Goal: Check status: Check status

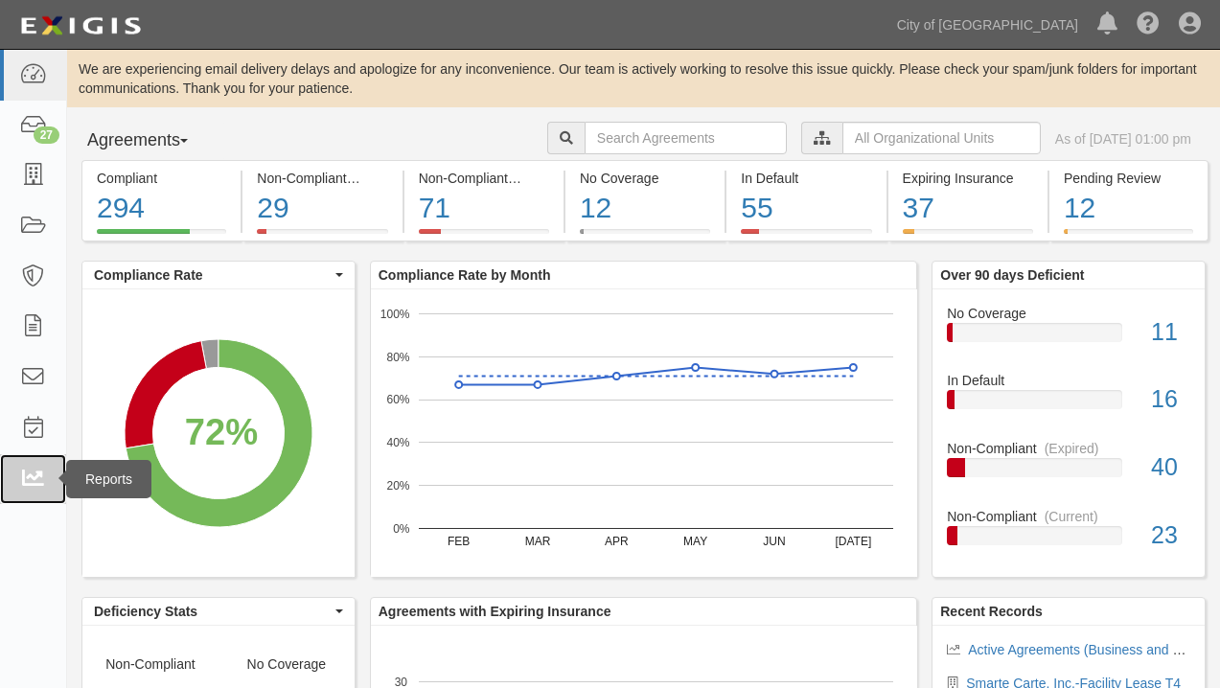
click at [35, 477] on icon at bounding box center [32, 480] width 27 height 22
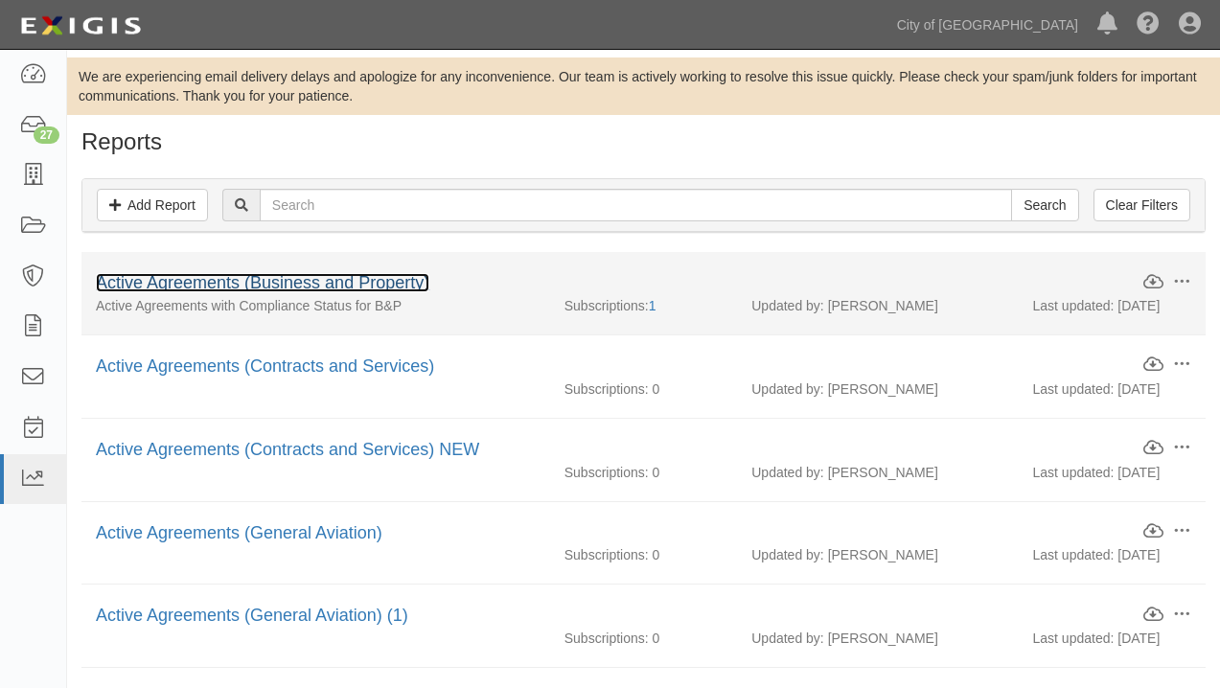
click at [287, 280] on link "Active Agreements (Business and Property)" at bounding box center [263, 282] width 334 height 19
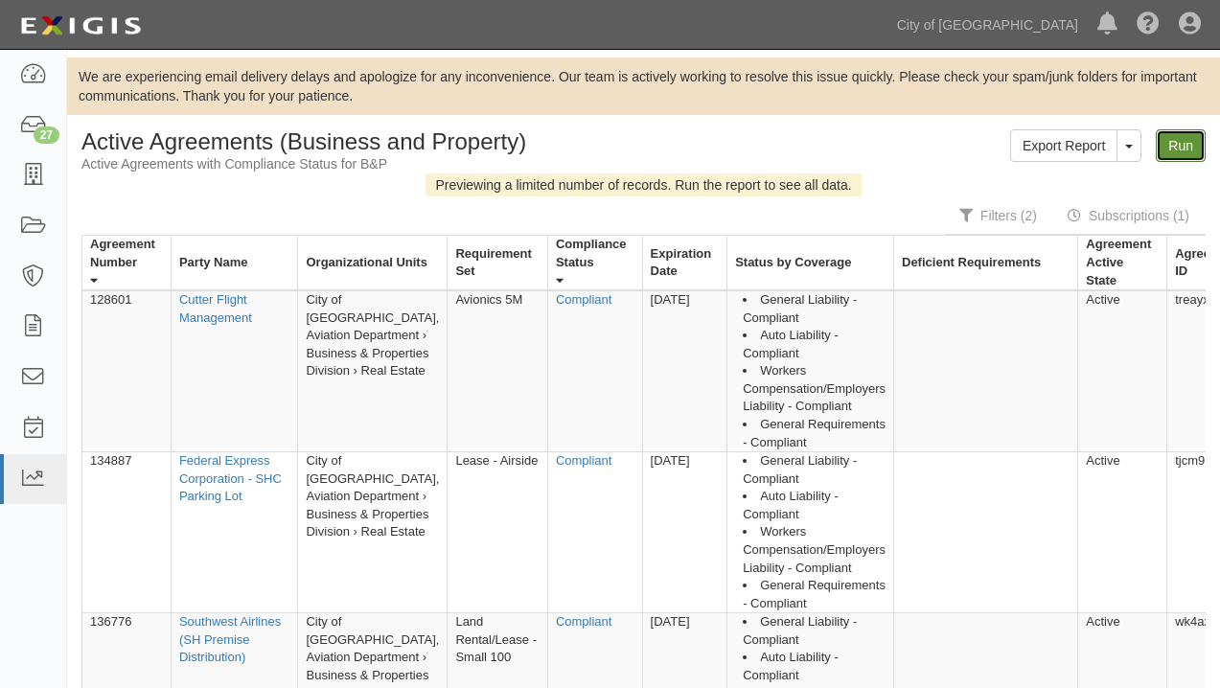
click at [1181, 149] on link "Run" at bounding box center [1181, 145] width 50 height 33
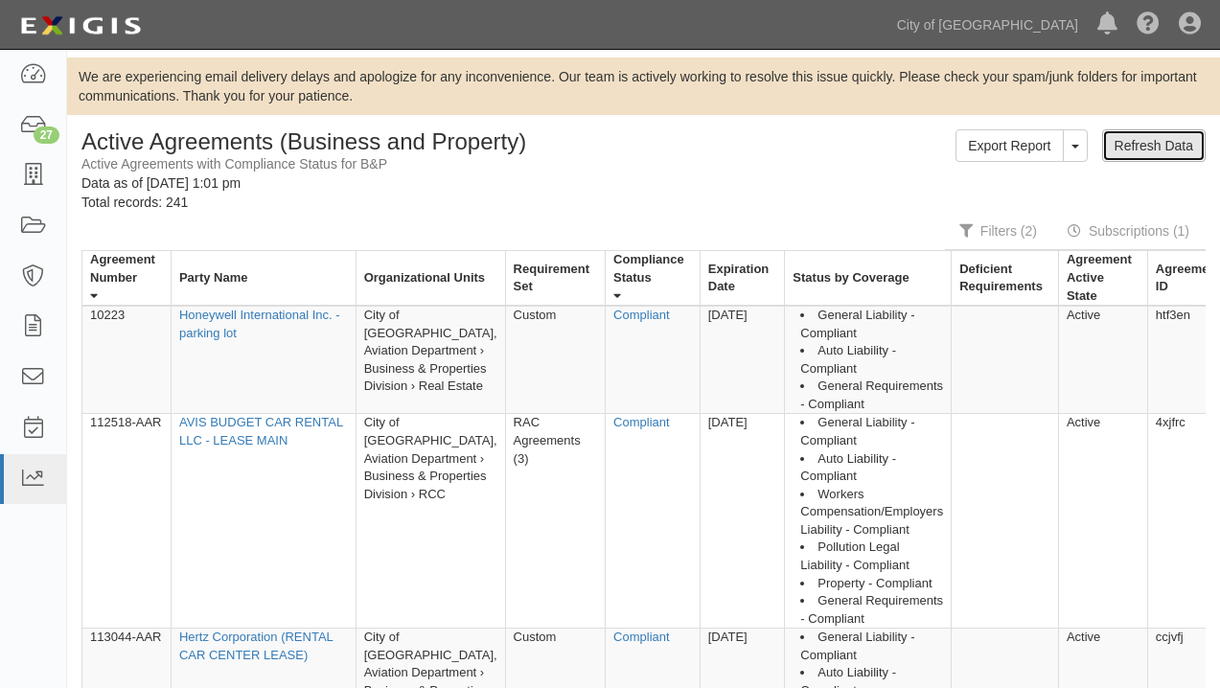
click at [1137, 150] on link "Refresh Data" at bounding box center [1154, 145] width 104 height 33
click at [22, 570] on div "Dashboard 27 Inbox Parties Agreements Coverages Documents Messages Tasks Reports" at bounding box center [33, 369] width 67 height 638
click at [1077, 147] on span "button" at bounding box center [1076, 147] width 8 height 4
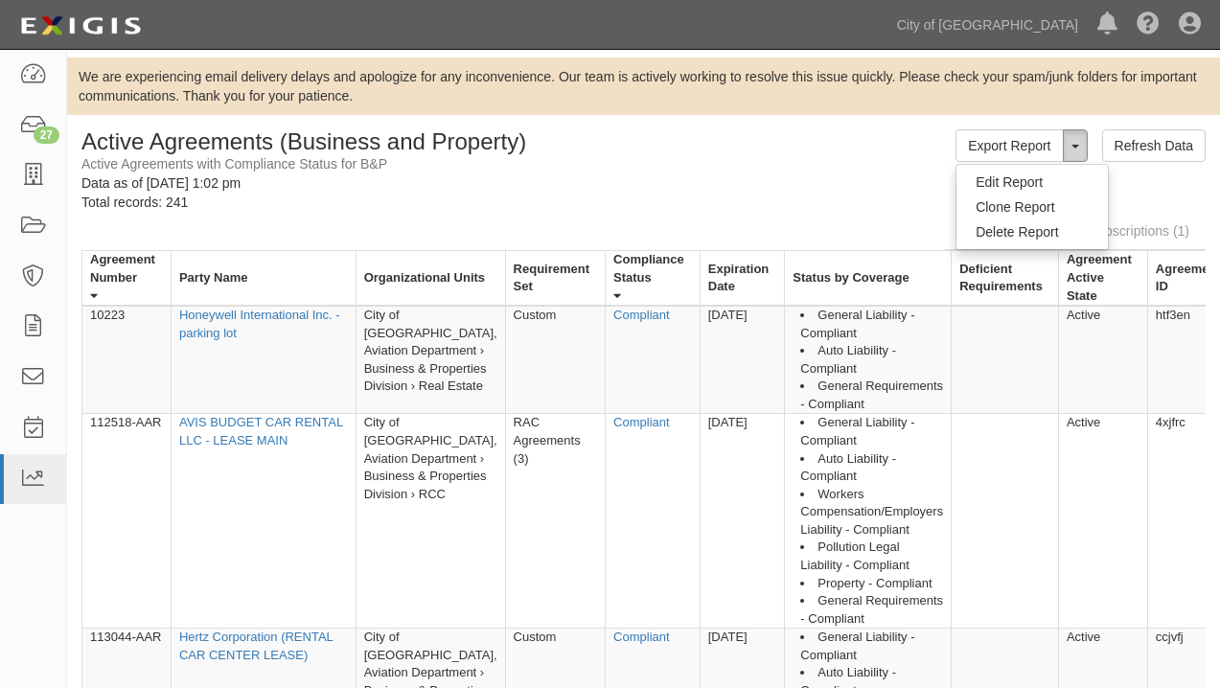
click at [1075, 144] on button "ToggleReportDropdown" at bounding box center [1075, 145] width 25 height 33
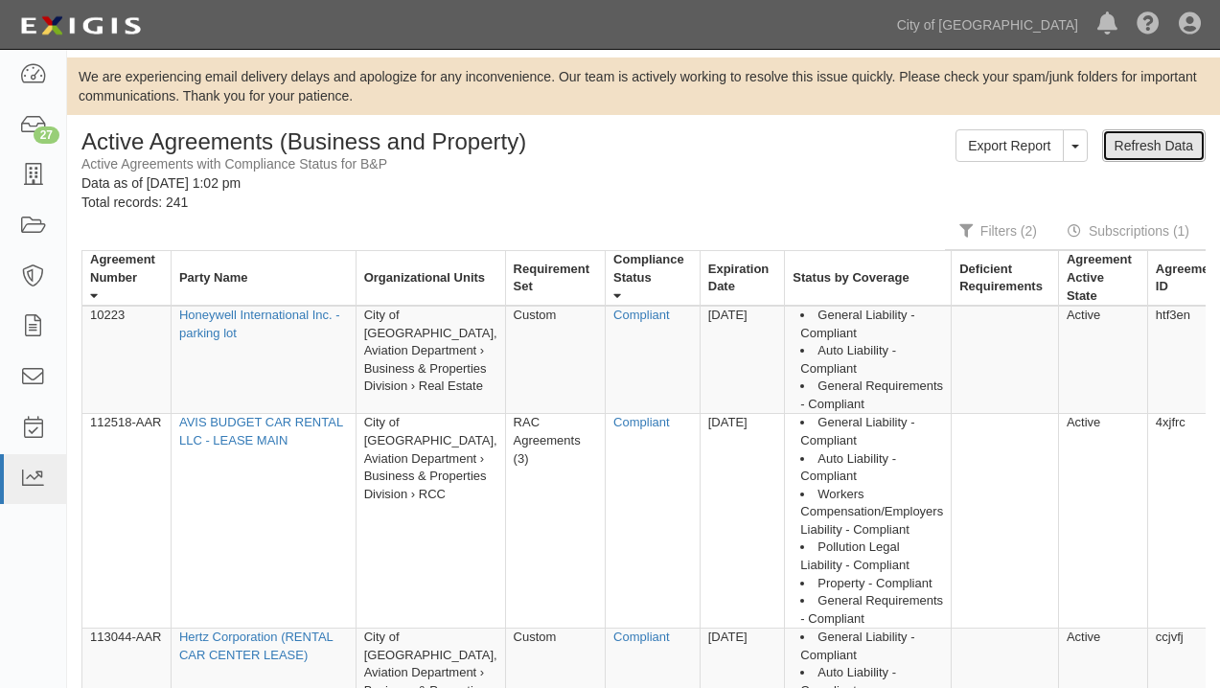
click at [1134, 144] on link "Refresh Data" at bounding box center [1154, 145] width 104 height 33
click at [28, 589] on div "Dashboard 27 Inbox Parties Agreements Coverages Documents Messages Tasks Reports" at bounding box center [33, 369] width 67 height 638
click at [1073, 145] on span "button" at bounding box center [1076, 147] width 8 height 4
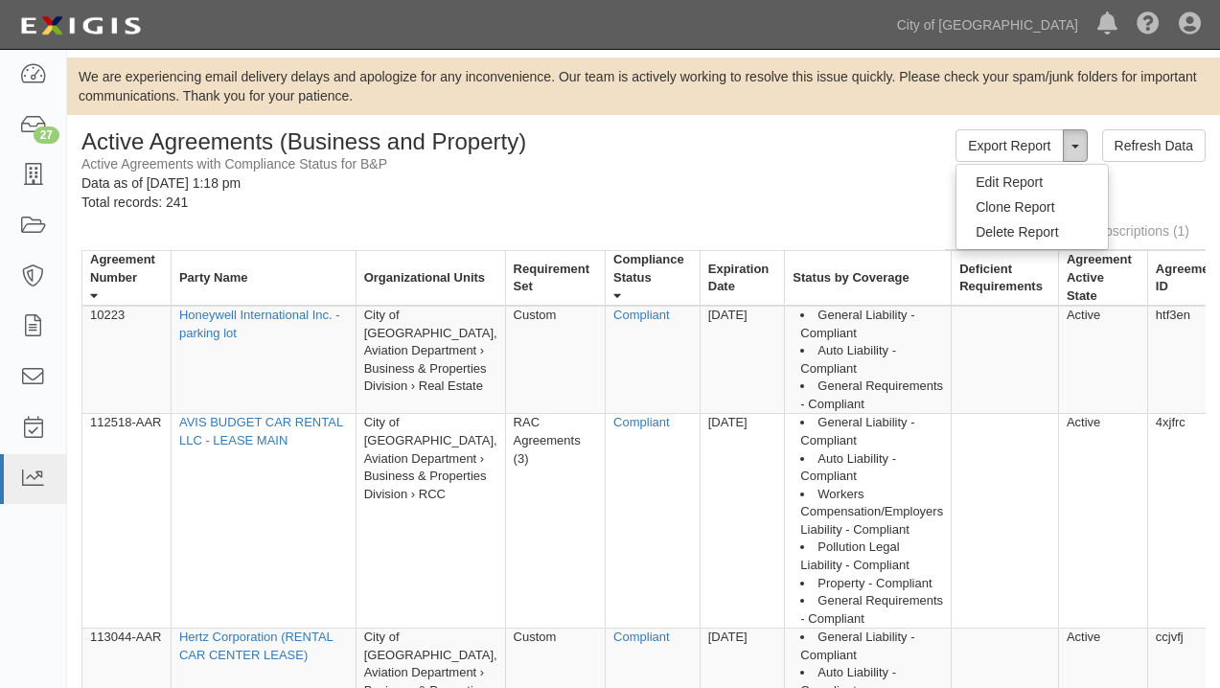
click at [1073, 145] on span "button" at bounding box center [1076, 147] width 8 height 4
click at [38, 611] on div "Dashboard 27 Inbox Parties Agreements Coverages Documents Messages Tasks Reports" at bounding box center [33, 369] width 67 height 638
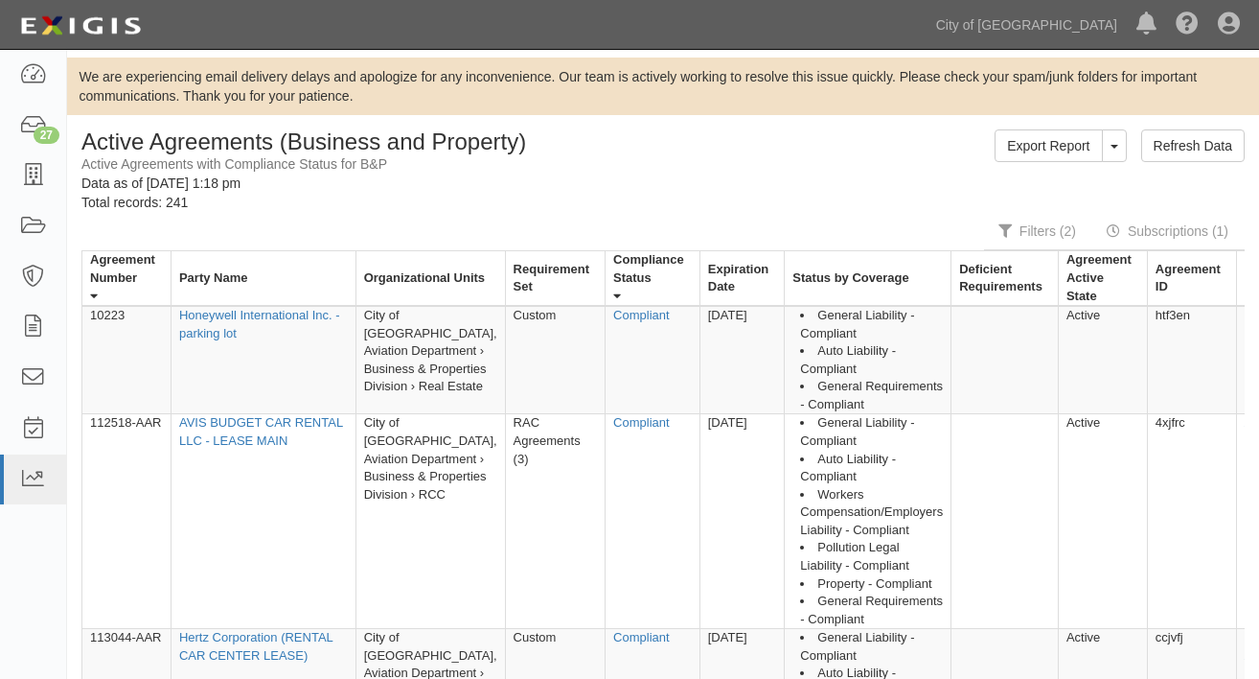
click at [20, 533] on div "Dashboard 27 Inbox Parties Agreements Coverages Documents Messages Tasks Reports" at bounding box center [33, 364] width 67 height 629
click at [712, 152] on div "Export Report ToggleReportDropdown Edit Report Clone Report Delete Report Refre…" at bounding box center [961, 145] width 596 height 33
click at [32, 577] on div "Dashboard 27 Inbox Parties Agreements Coverages Documents Messages Tasks Reports" at bounding box center [33, 364] width 67 height 629
